Goal: Transaction & Acquisition: Purchase product/service

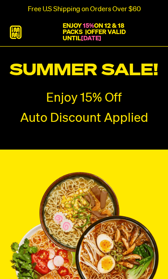
radio input "true"
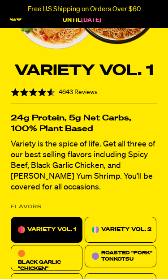
scroll to position [255, 0]
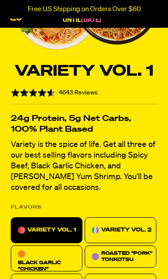
click at [124, 225] on p "VARIETY VOL. 2" at bounding box center [126, 230] width 50 height 11
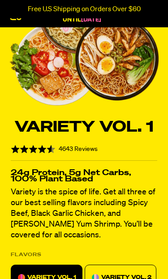
scroll to position [3896, 0]
